Goal: Task Accomplishment & Management: Manage account settings

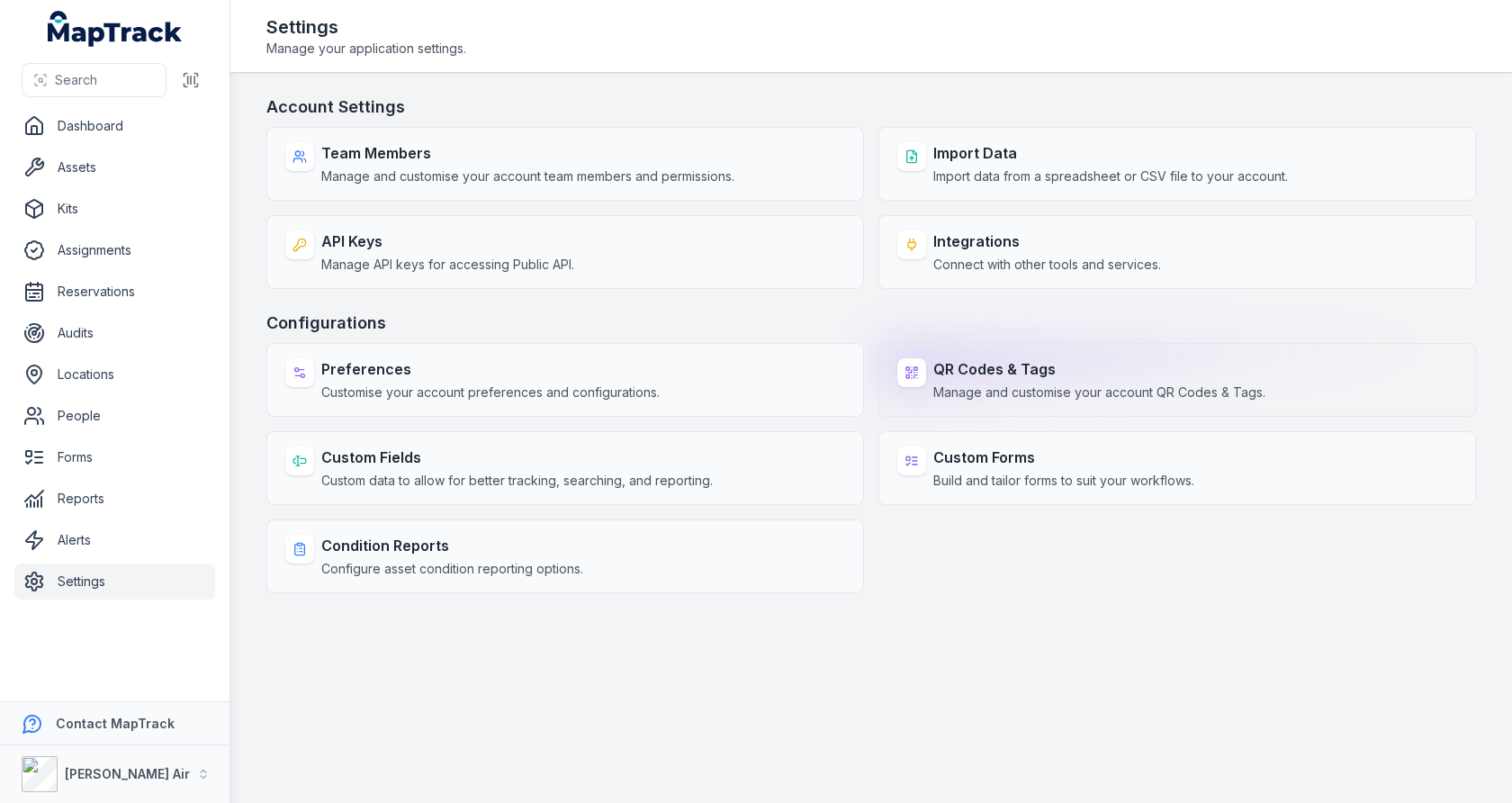
click at [990, 362] on strong "QR Codes & Tags" at bounding box center [1099, 369] width 332 height 21
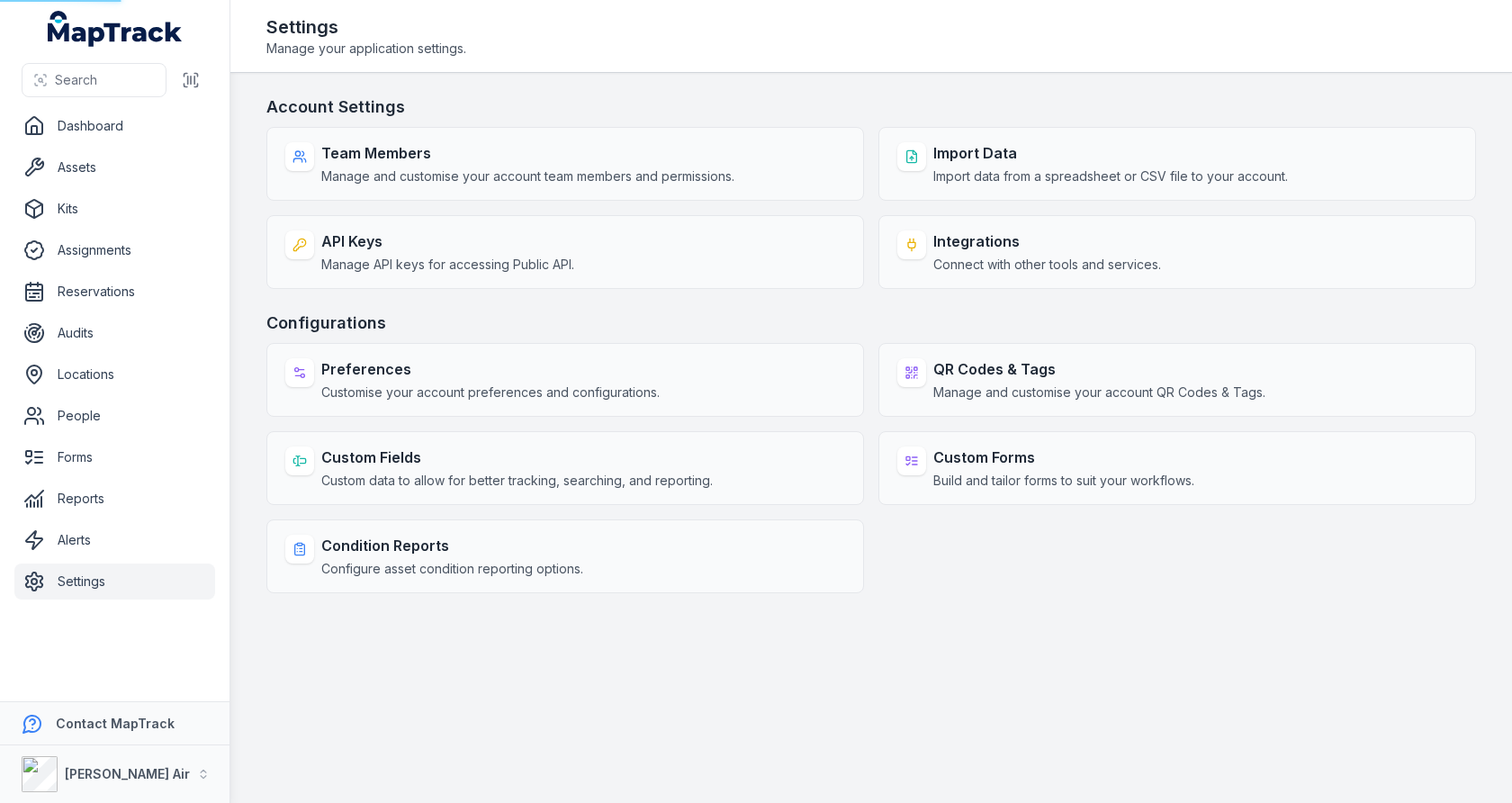
click at [1008, 311] on h3 "Configurations" at bounding box center [872, 323] width 1210 height 25
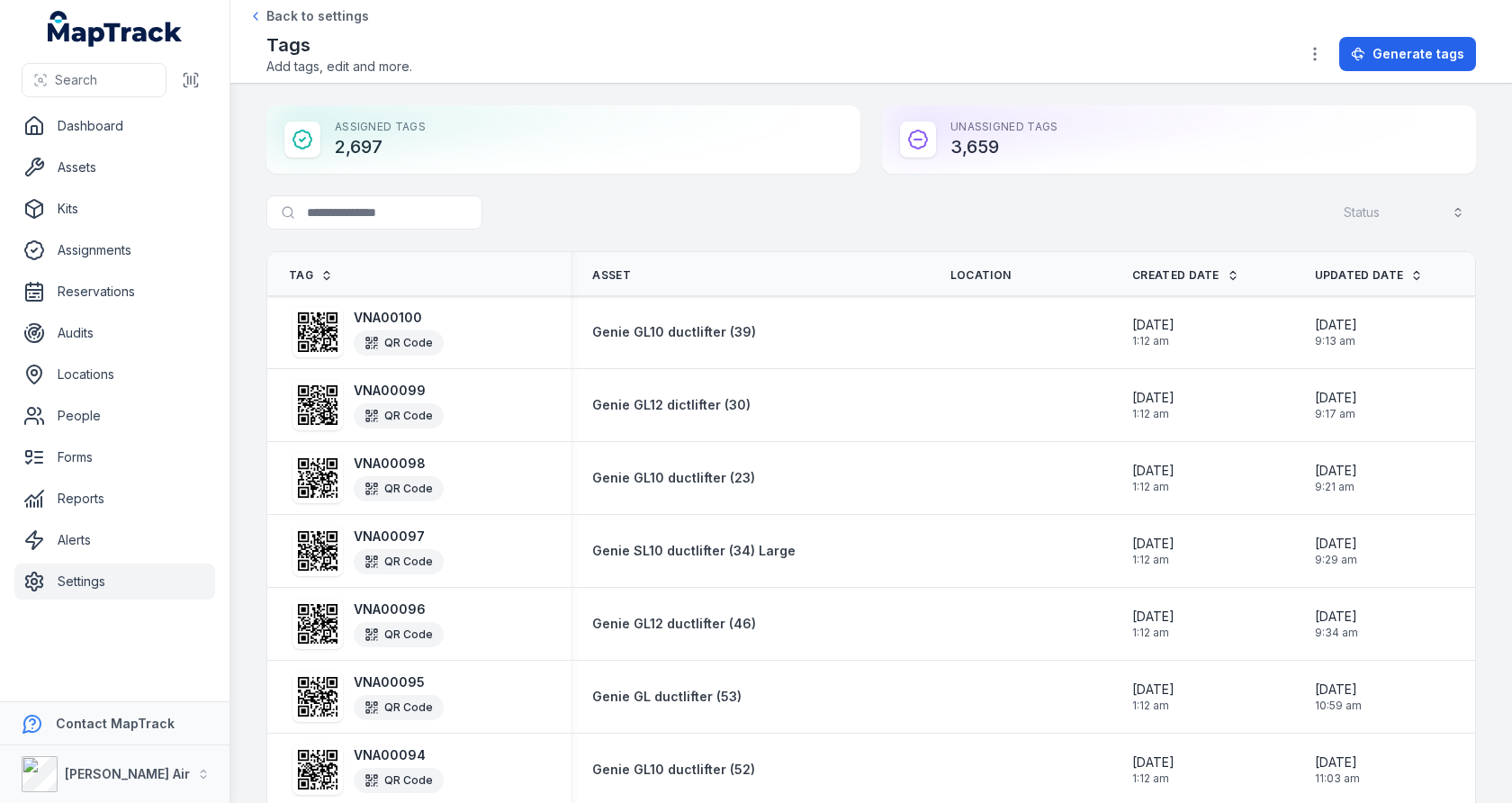
click at [1163, 269] on span "Created Date" at bounding box center [1175, 275] width 87 height 15
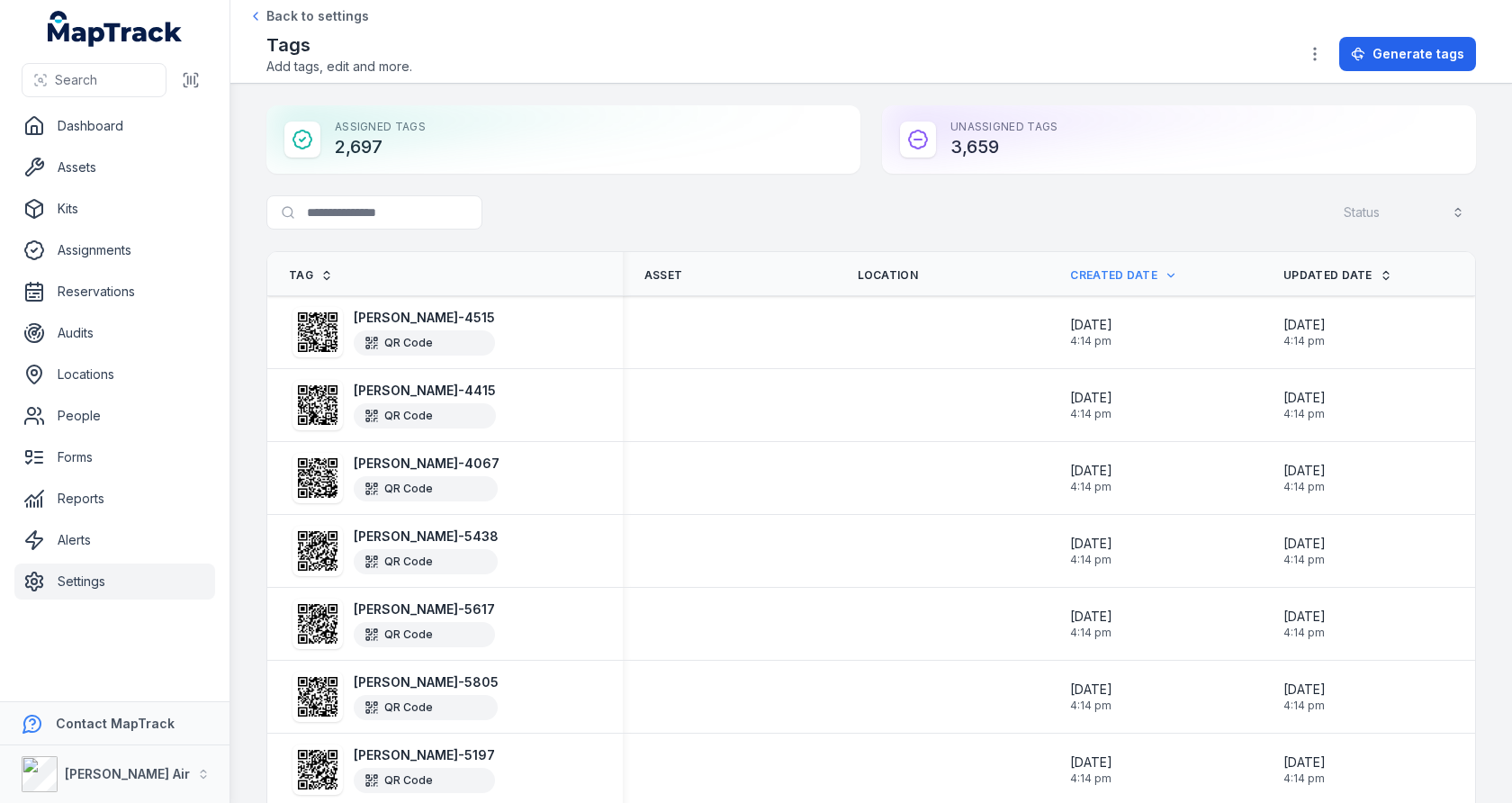
click at [1319, 280] on span "Updated Date" at bounding box center [1328, 275] width 89 height 15
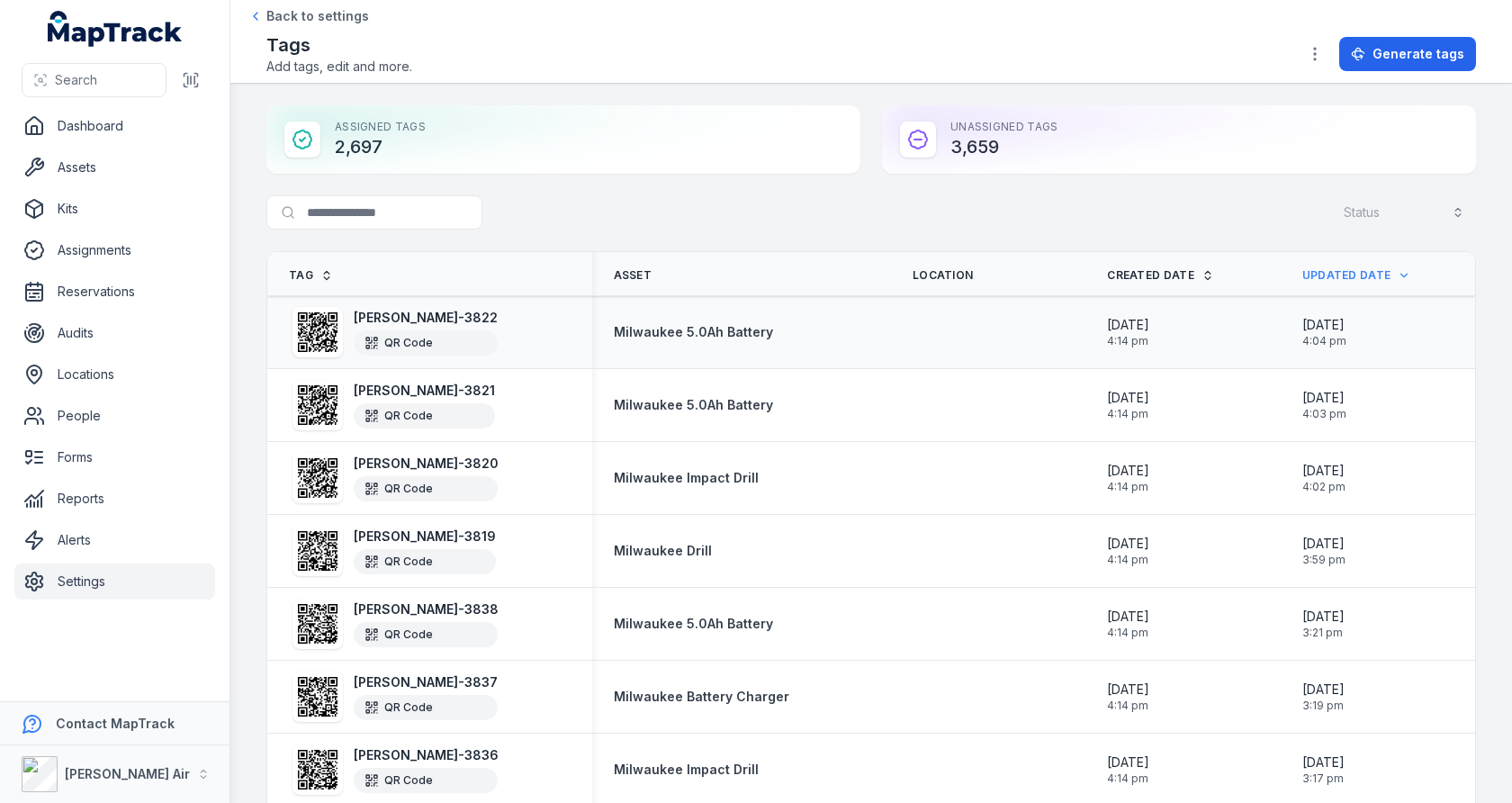
click at [1347, 325] on span "09/08/2025" at bounding box center [1325, 325] width 44 height 18
click at [814, 204] on div "Search for tags Status" at bounding box center [872, 216] width 1210 height 41
